Goal: Check status: Check status

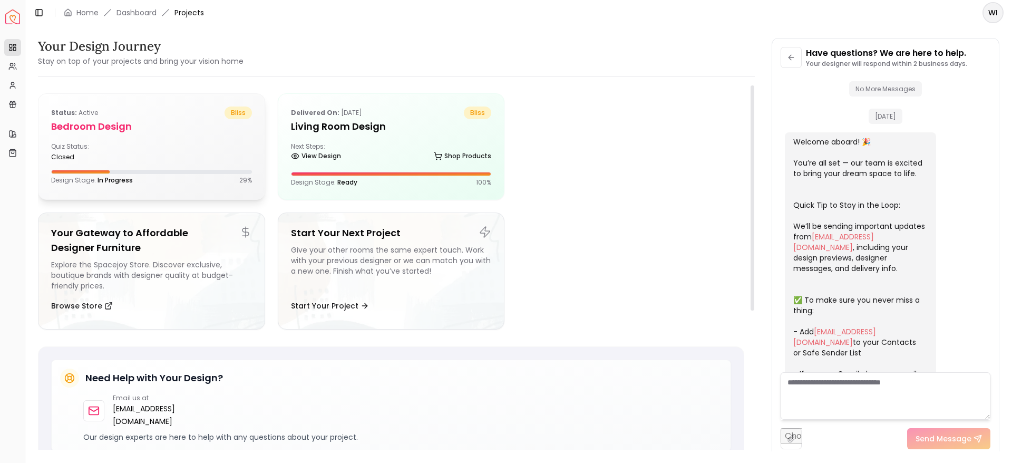
click at [173, 145] on div "Quiz Status: closed" at bounding box center [151, 151] width 201 height 19
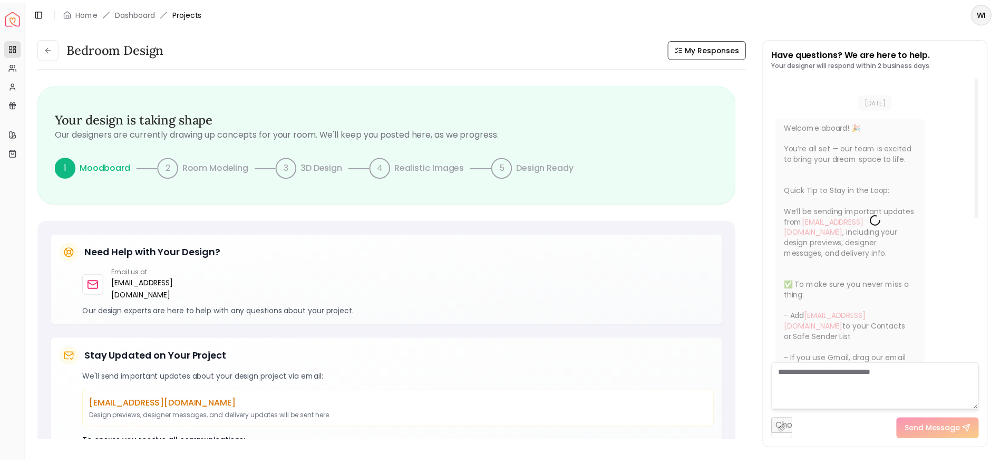
scroll to position [15, 0]
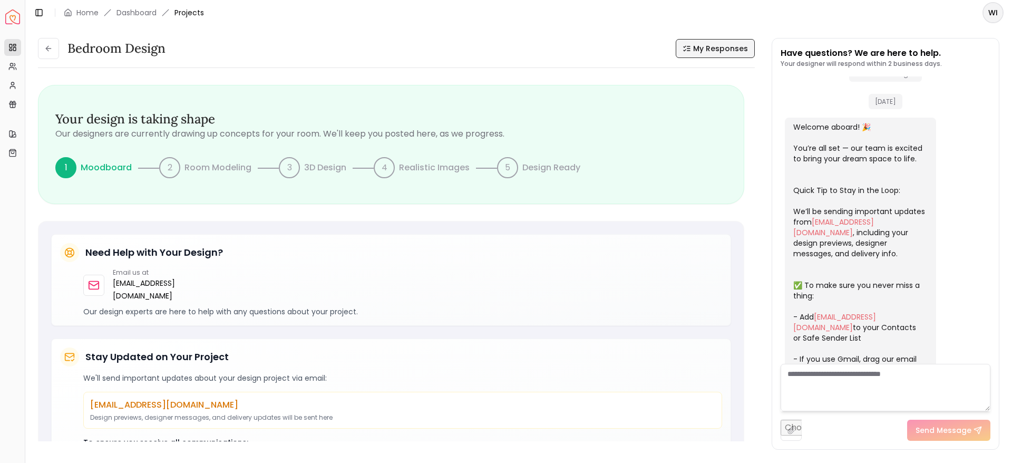
click at [722, 50] on span "My Responses" at bounding box center [720, 48] width 55 height 11
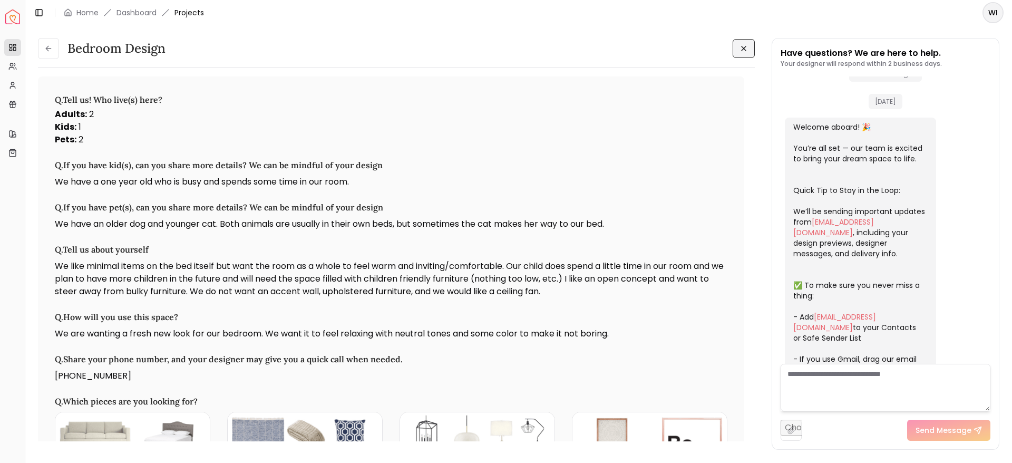
click at [746, 45] on icon at bounding box center [744, 48] width 8 height 8
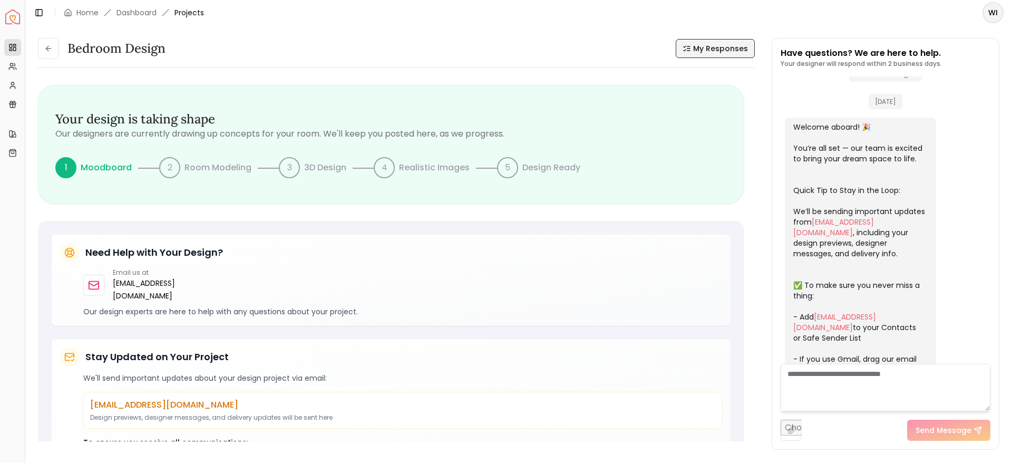
click at [17, 21] on img "Spacejoy" at bounding box center [12, 16] width 15 height 15
